Goal: Task Accomplishment & Management: Use online tool/utility

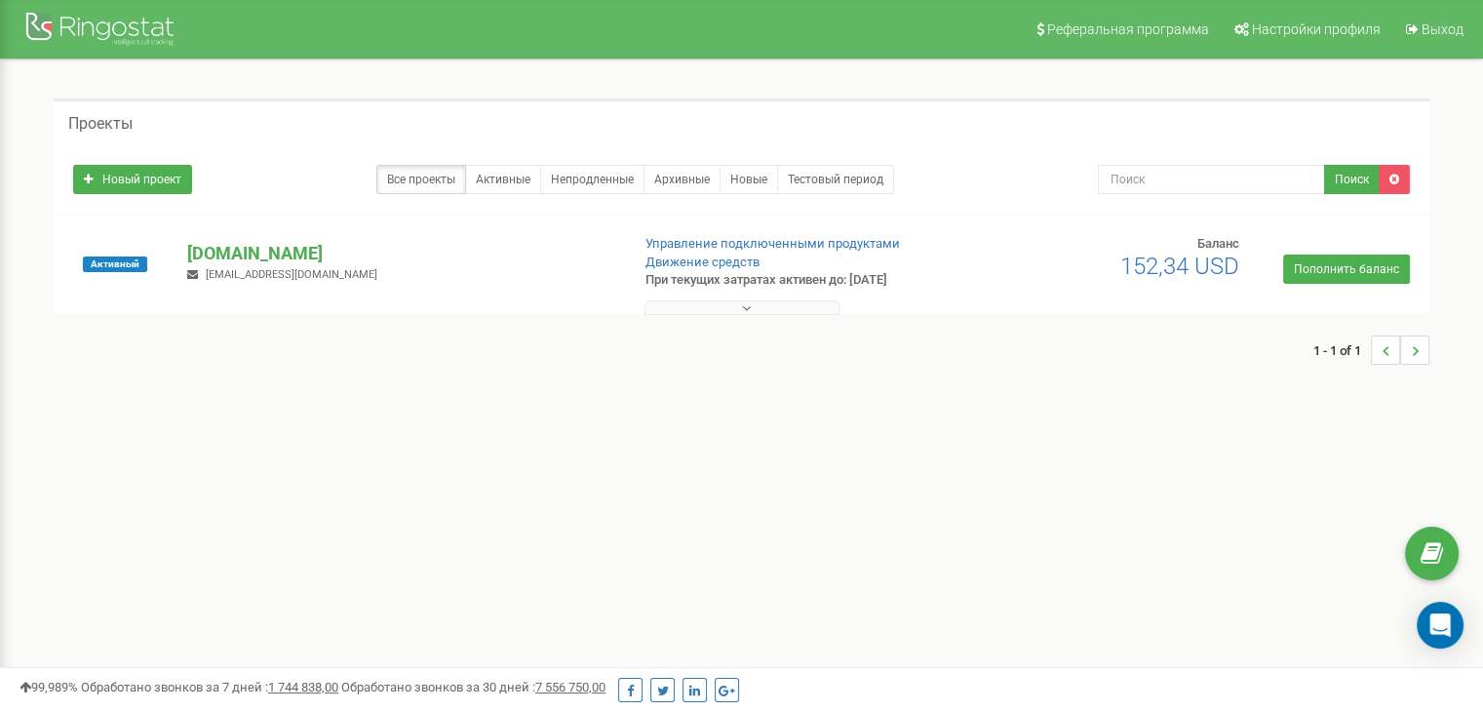
click at [243, 251] on p "[DOMAIN_NAME]" at bounding box center [400, 253] width 426 height 25
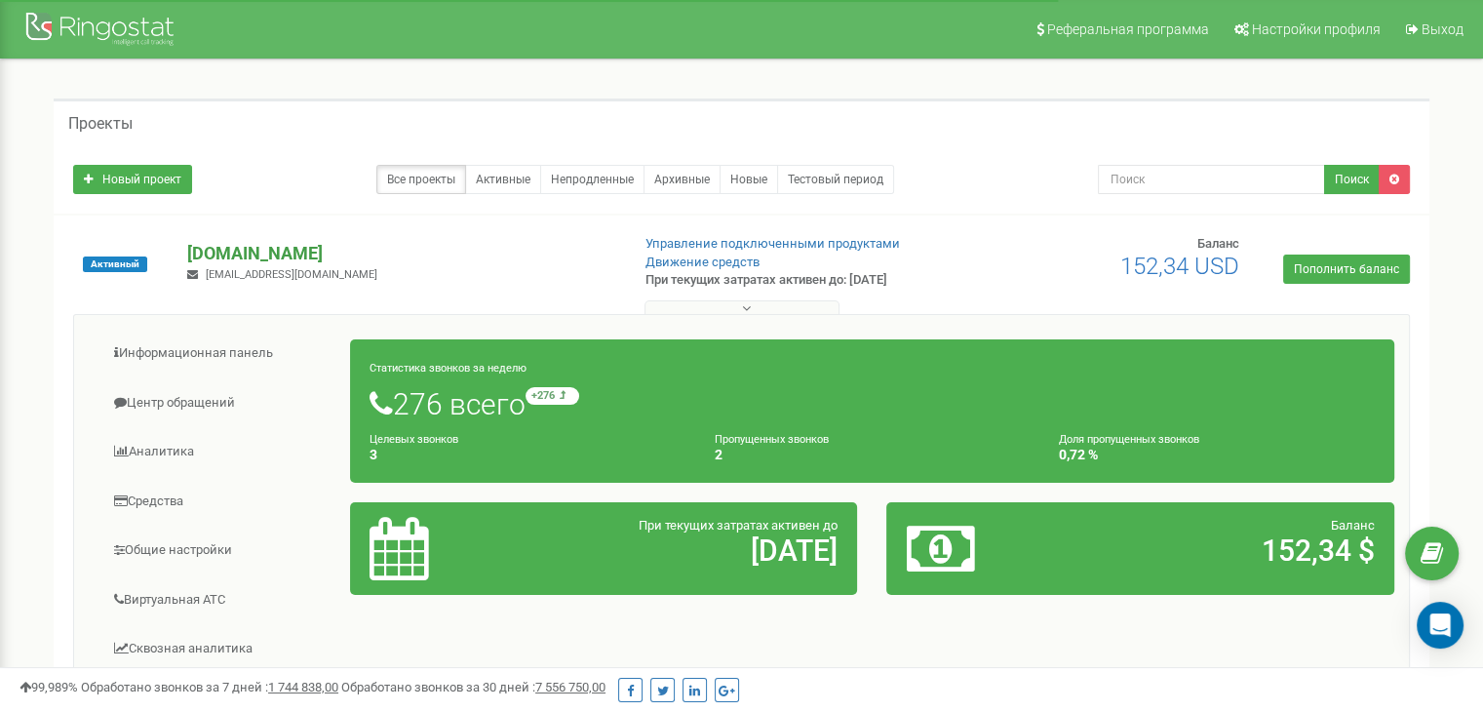
click at [247, 254] on p "[DOMAIN_NAME]" at bounding box center [400, 253] width 426 height 25
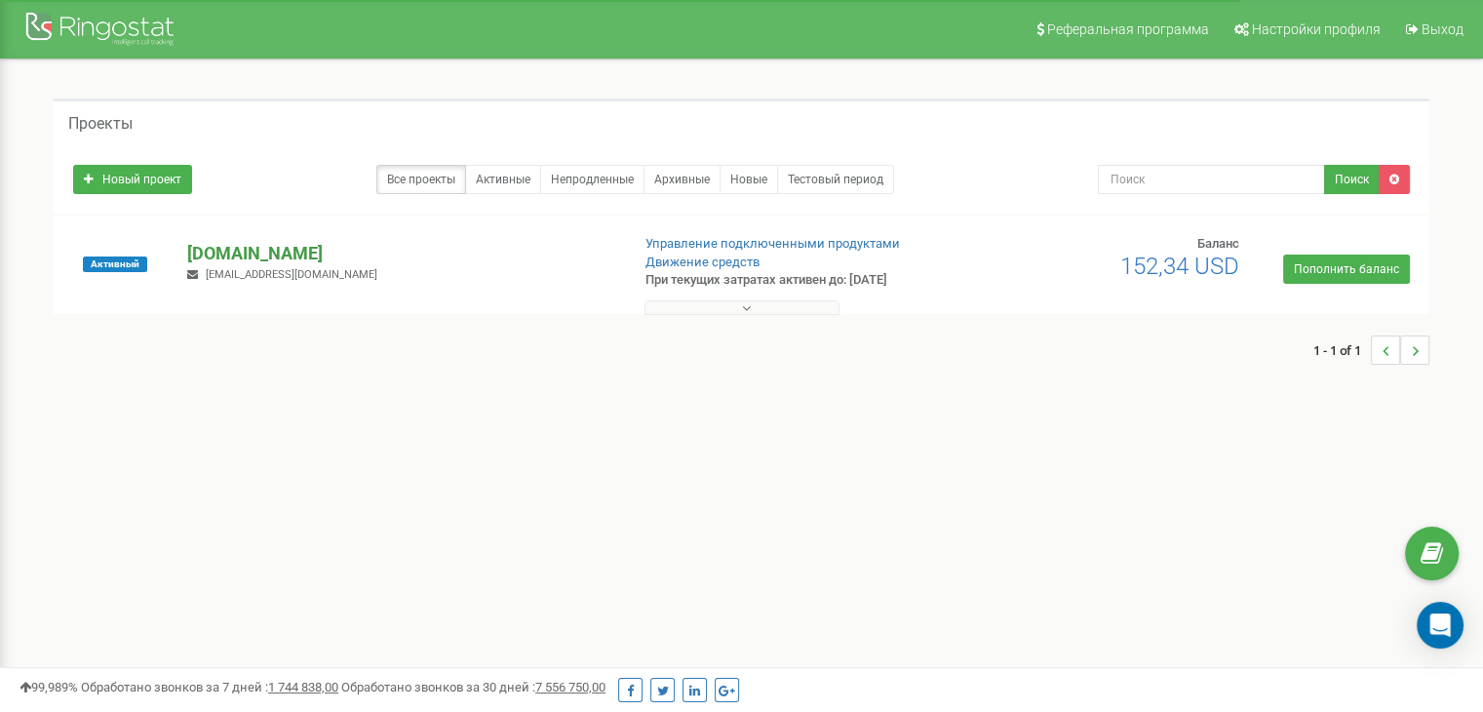
click at [238, 257] on p "[DOMAIN_NAME]" at bounding box center [400, 253] width 426 height 25
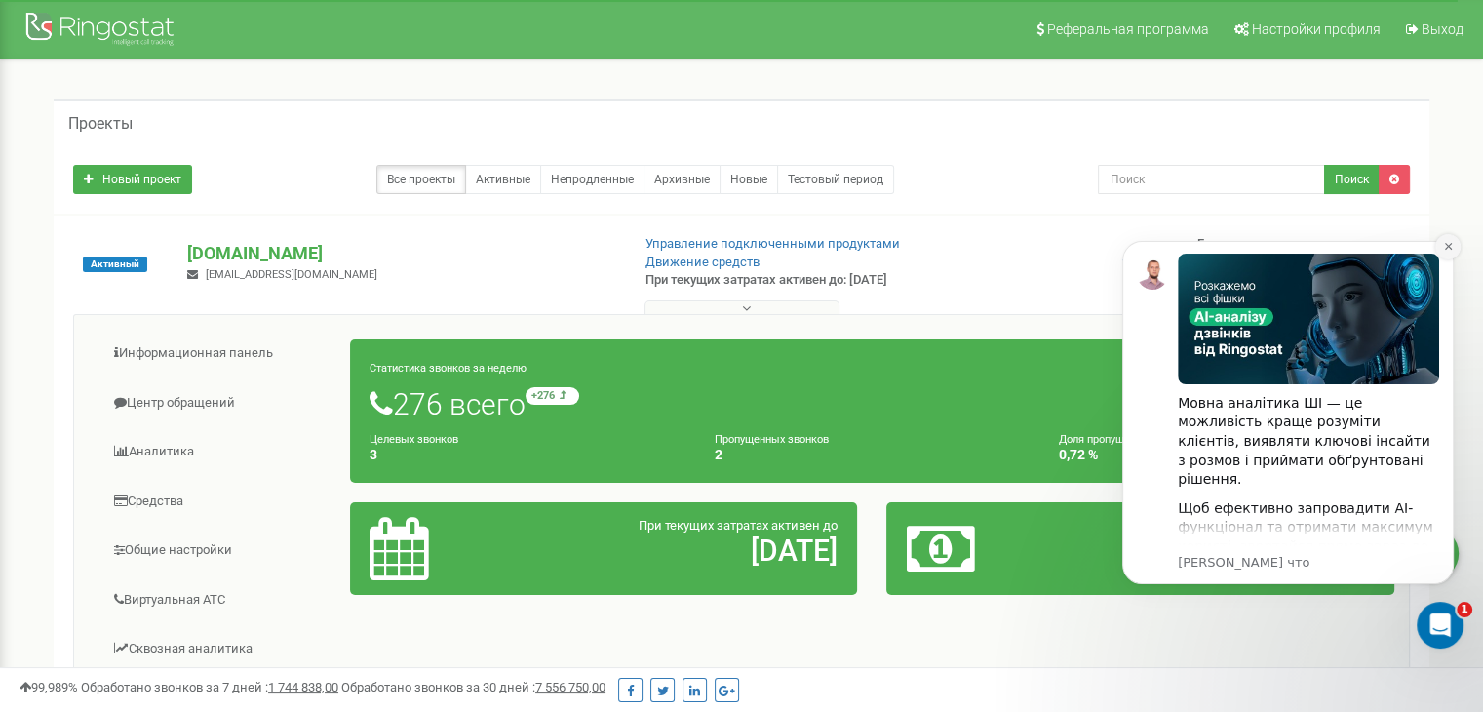
click at [1447, 251] on icon "Dismiss notification" at bounding box center [1448, 246] width 11 height 11
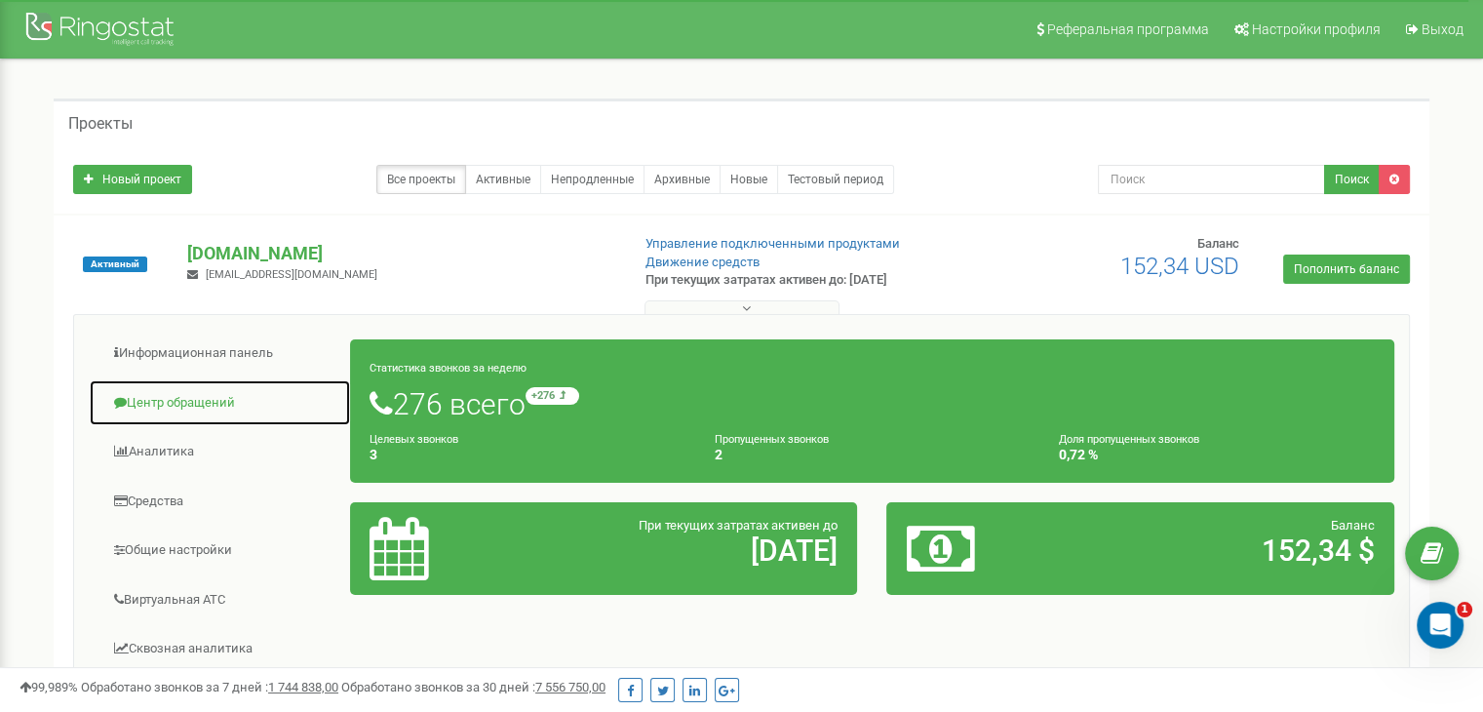
click at [177, 404] on link "Центр обращений" at bounding box center [220, 403] width 262 height 48
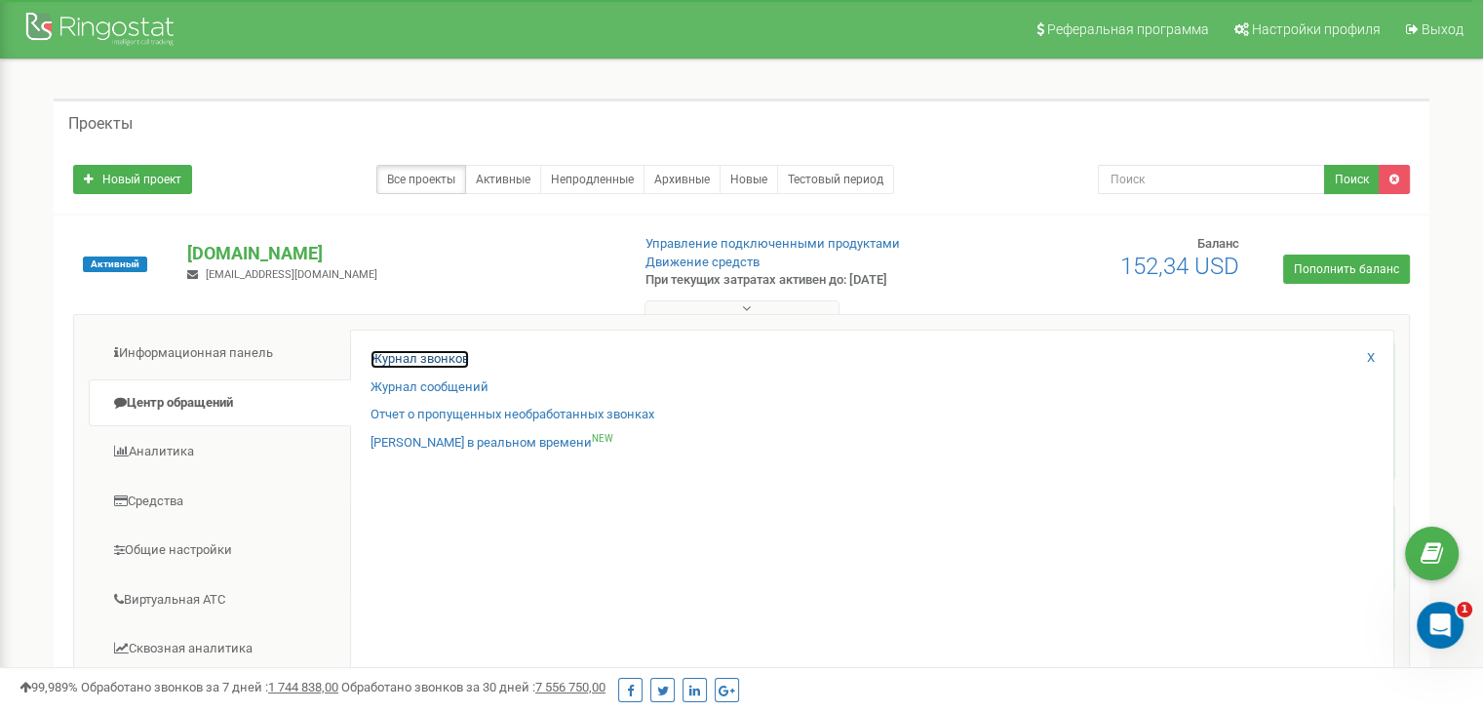
click at [431, 360] on link "Журнал звонков" at bounding box center [419, 359] width 98 height 19
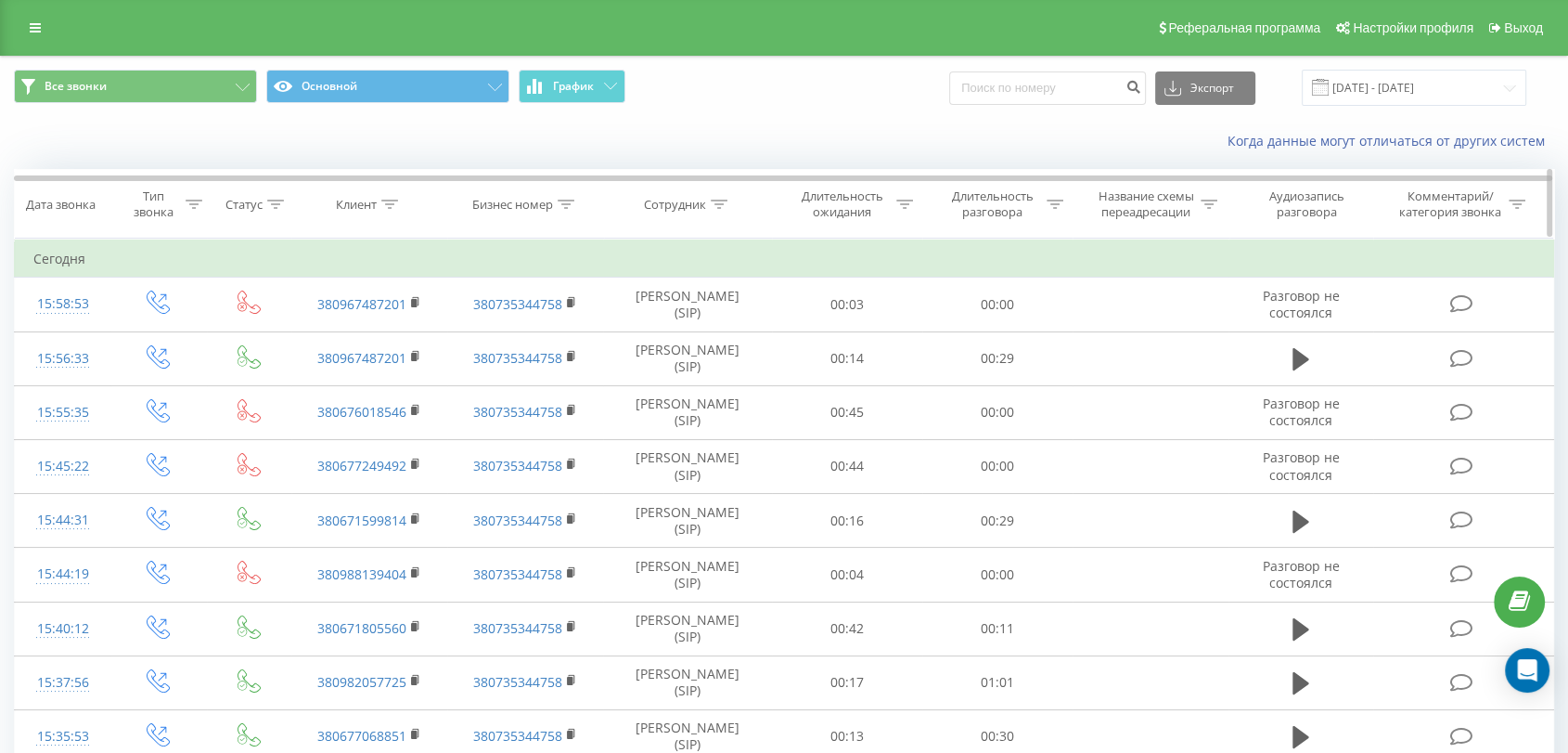
click at [725, 207] on icon at bounding box center [720, 205] width 17 height 10
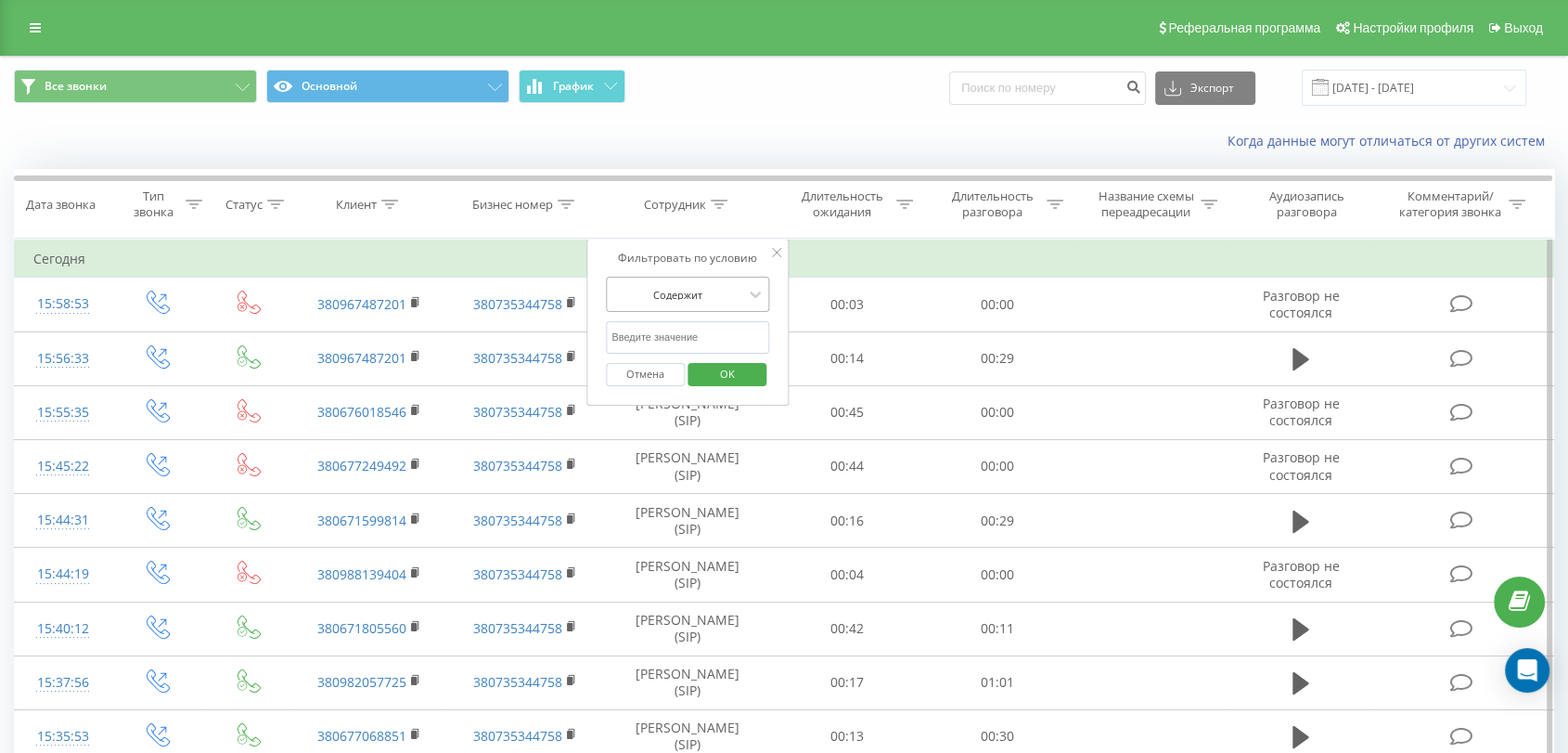
click at [734, 298] on div at bounding box center [677, 294] width 131 height 18
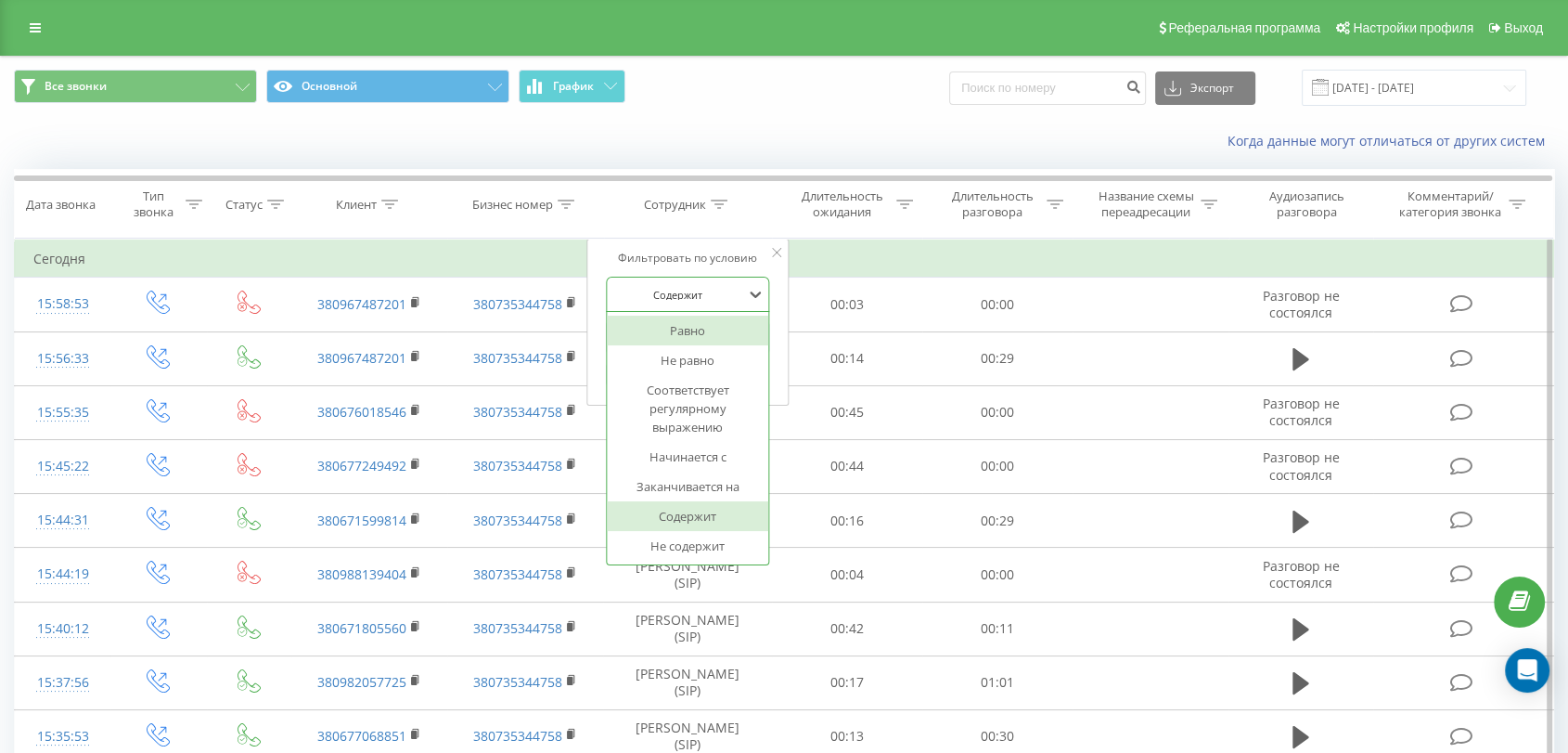
click at [690, 239] on div "Фильтровать по условию 7 results available. Use Up and Down to choose options, …" at bounding box center [687, 322] width 202 height 167
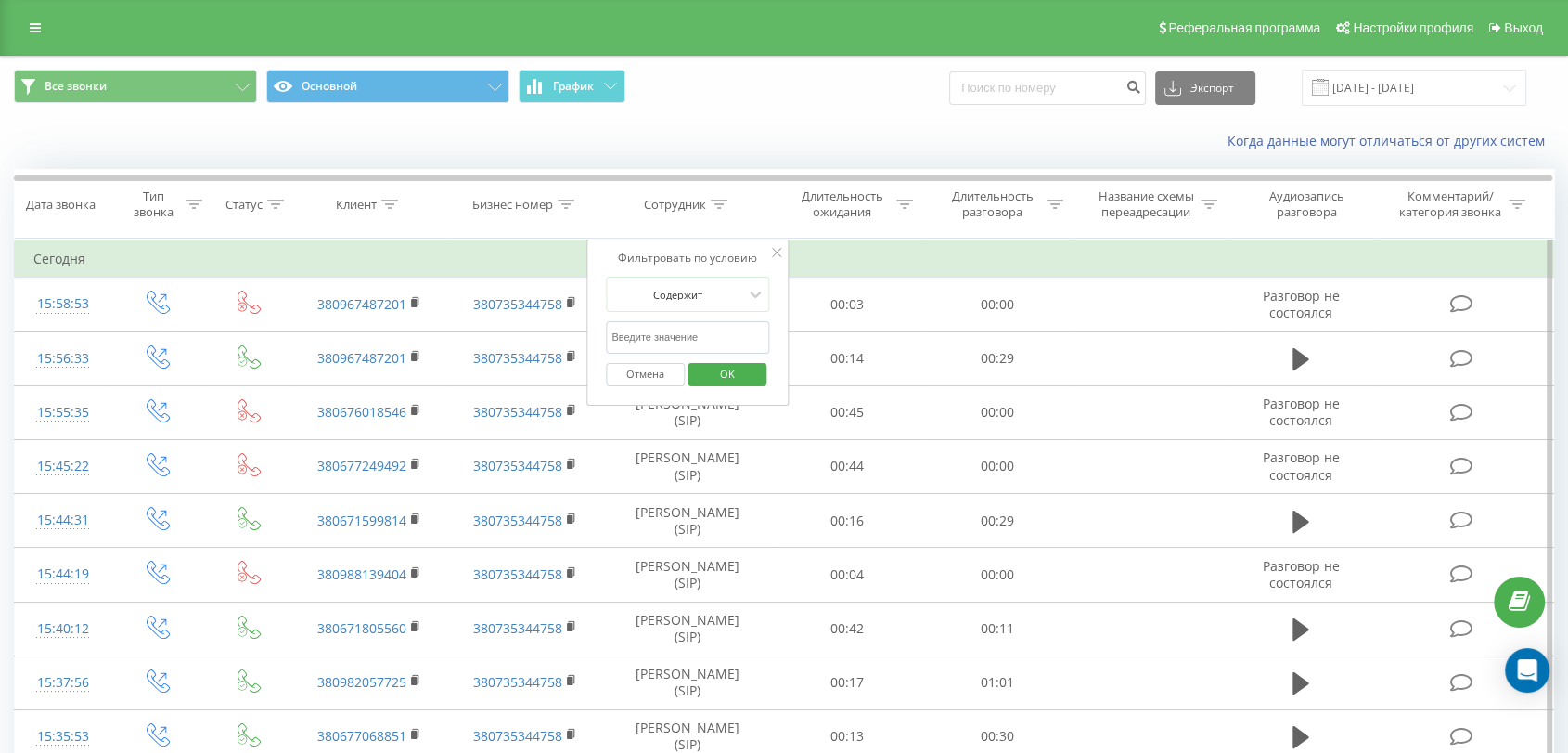
click at [715, 333] on input "text" at bounding box center [687, 337] width 164 height 32
type input "Александр"
click at [733, 373] on span "OK" at bounding box center [727, 373] width 52 height 29
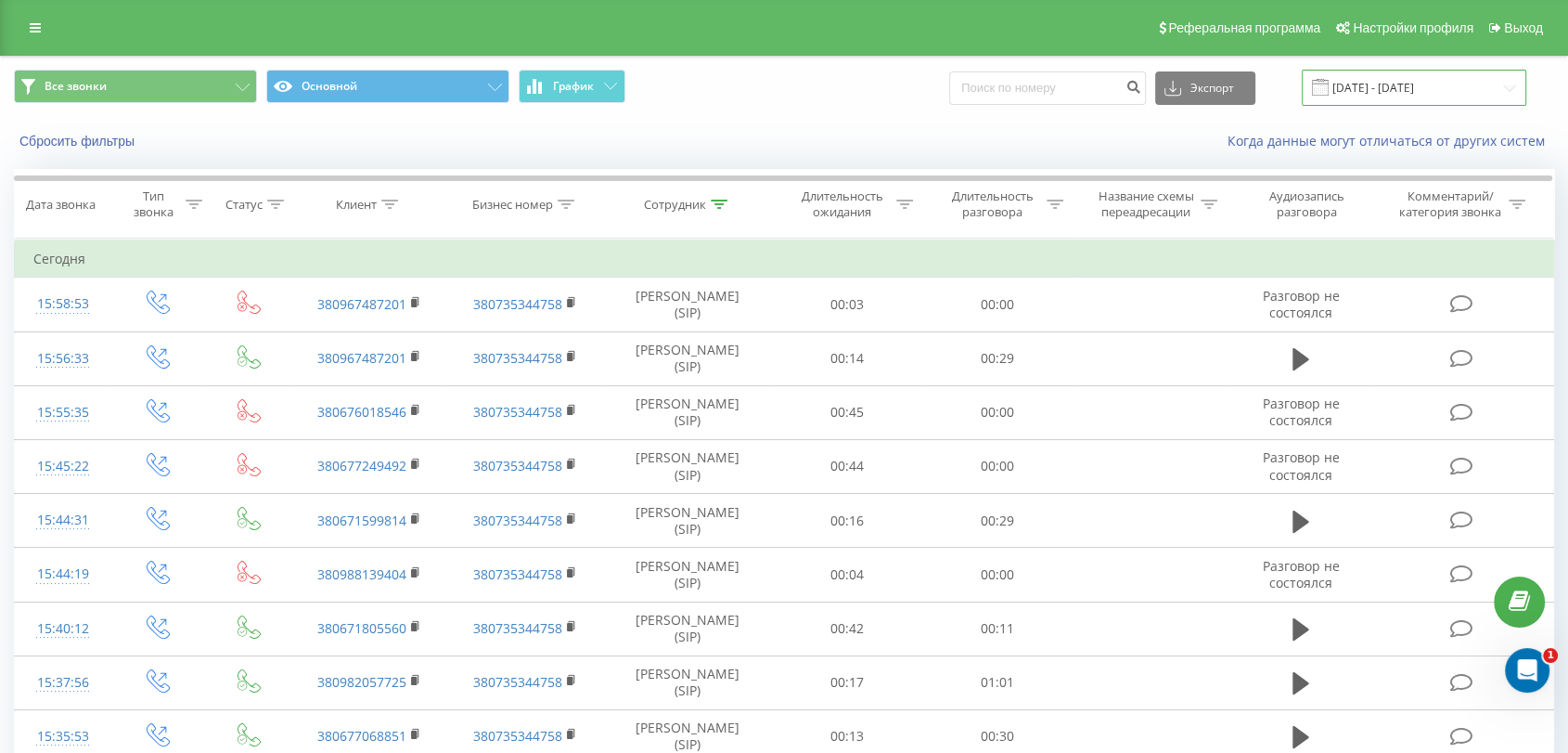
click at [1390, 90] on input "20.07.2025 - 20.08.2025" at bounding box center [1415, 88] width 225 height 36
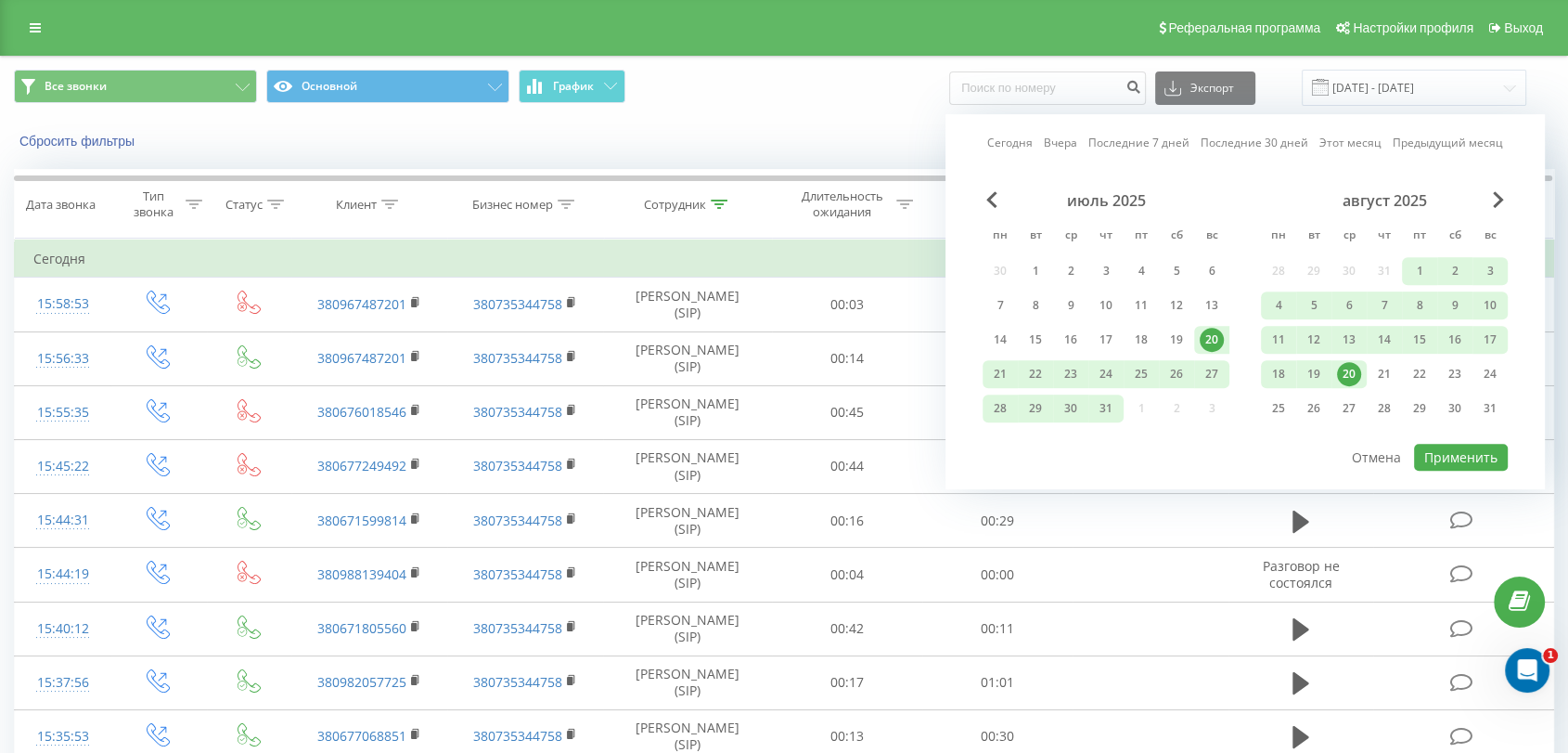
click at [1353, 371] on div "20" at bounding box center [1349, 373] width 24 height 24
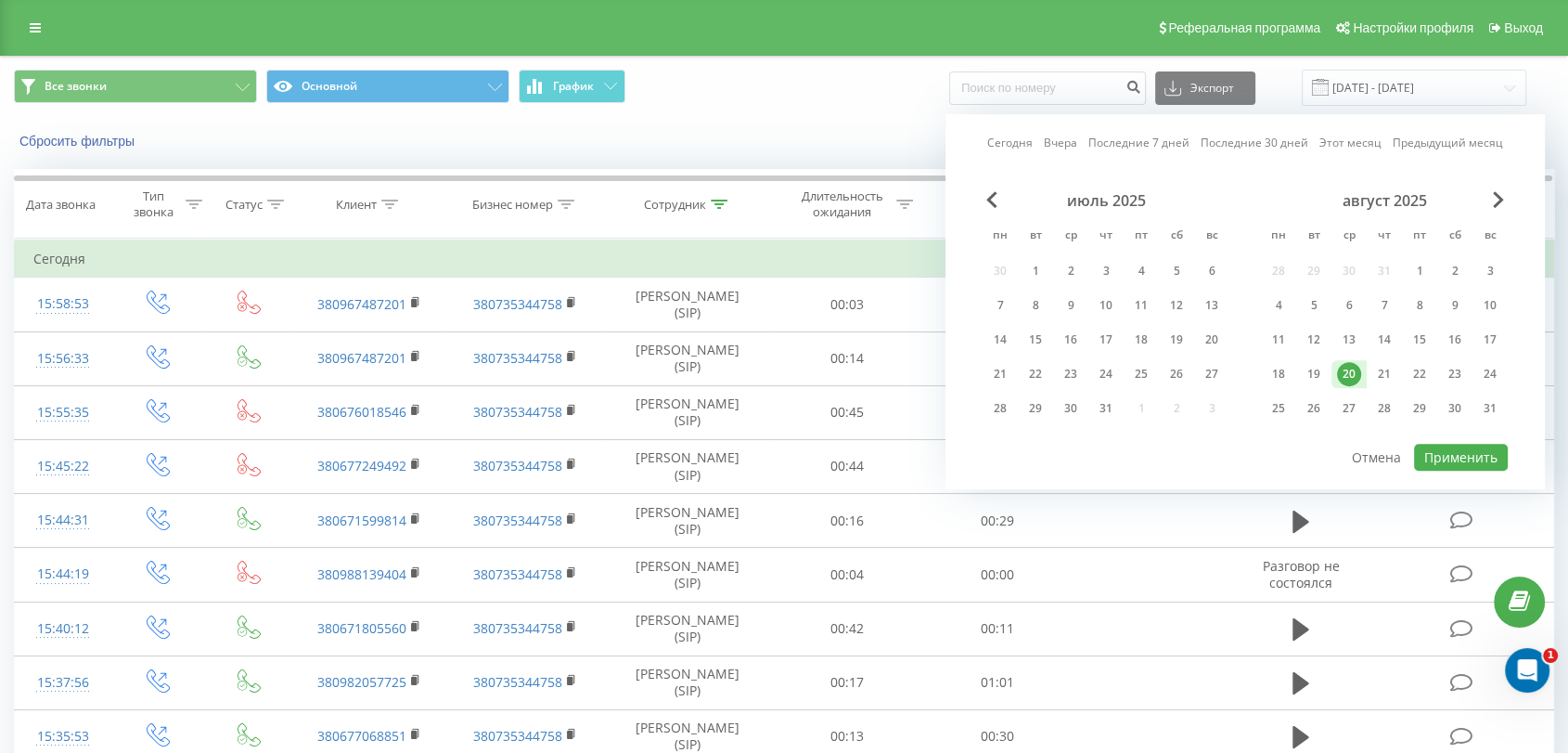
click at [1353, 371] on div "20" at bounding box center [1349, 373] width 24 height 24
click at [1449, 446] on button "Применить" at bounding box center [1460, 457] width 93 height 27
type input "20.08.2025 - 20.08.2025"
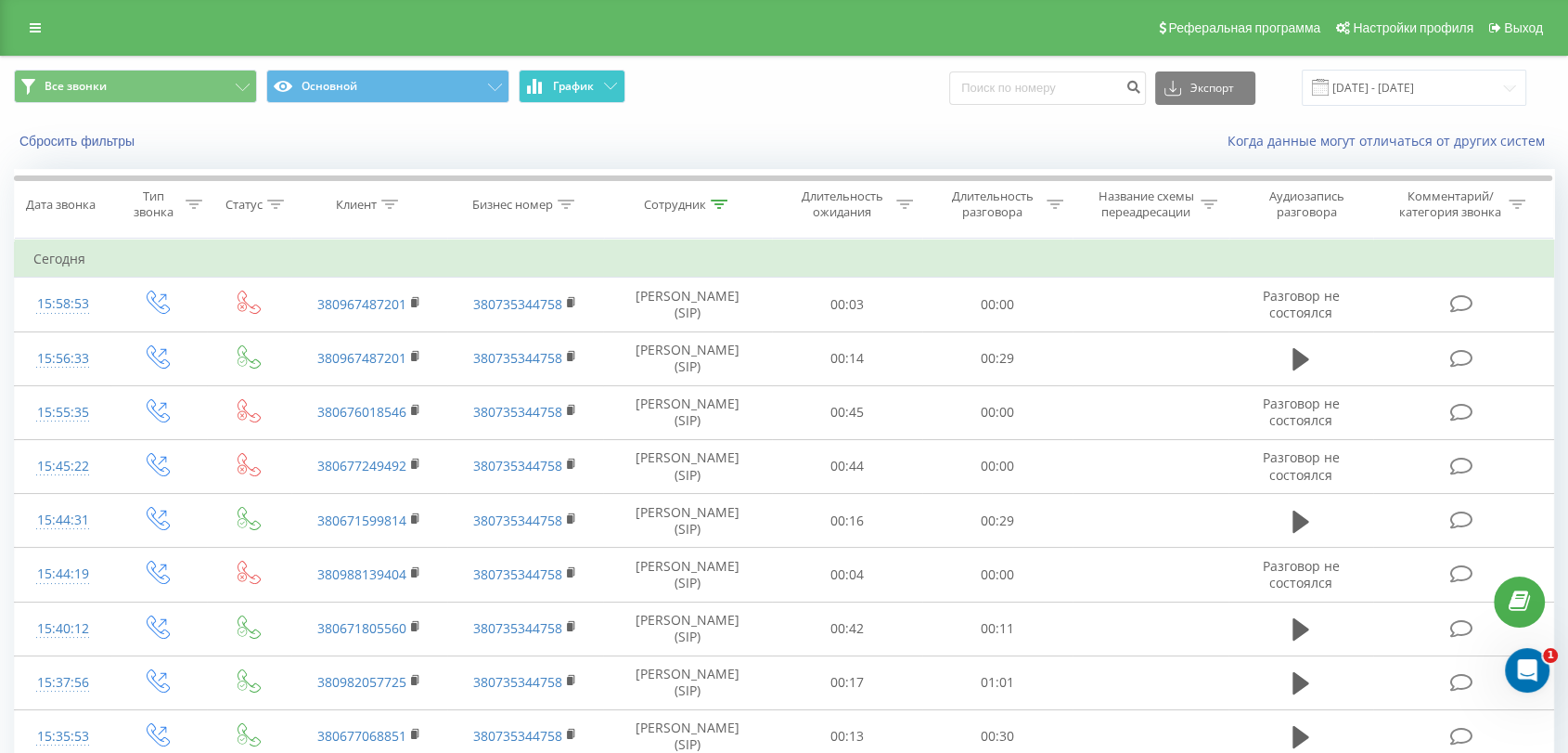
click at [594, 98] on button "График" at bounding box center [572, 86] width 107 height 33
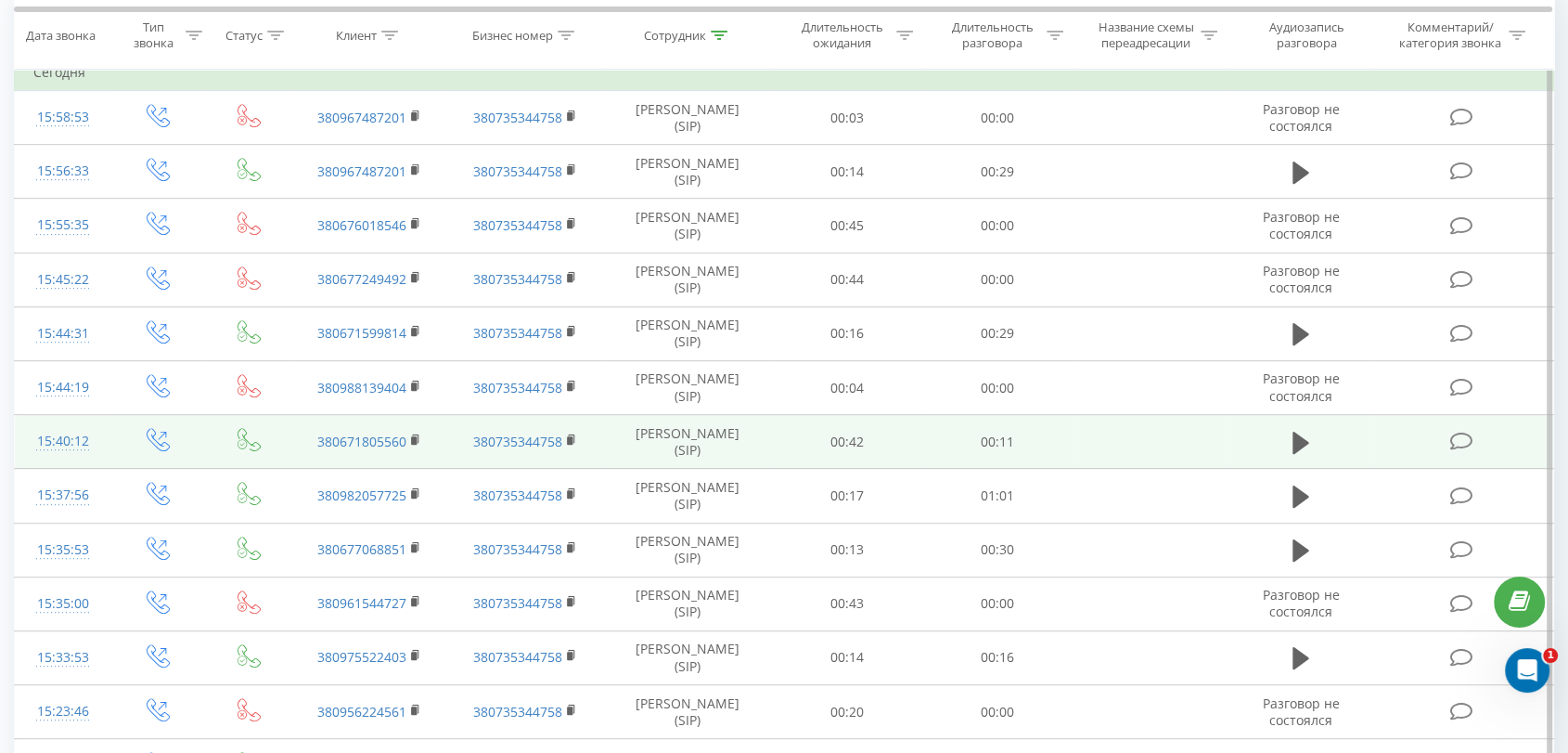
scroll to position [824, 0]
